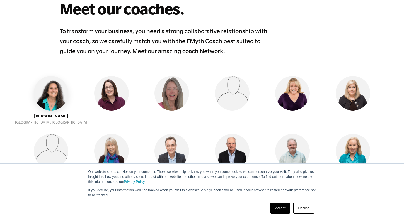
scroll to position [446, 0]
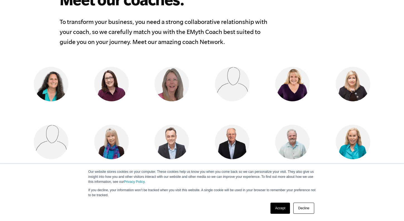
click at [278, 208] on link "Accept" at bounding box center [280, 208] width 20 height 11
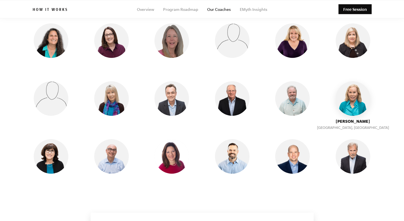
scroll to position [485, 0]
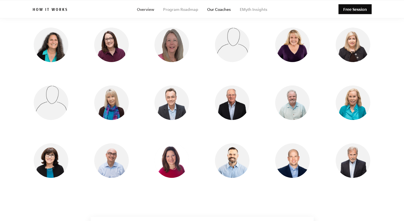
click at [148, 10] on link "Overview" at bounding box center [145, 9] width 17 height 4
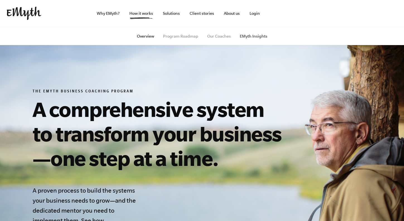
click at [248, 36] on link "EMyth Insights" at bounding box center [254, 36] width 28 height 4
